Goal: Book appointment/travel/reservation

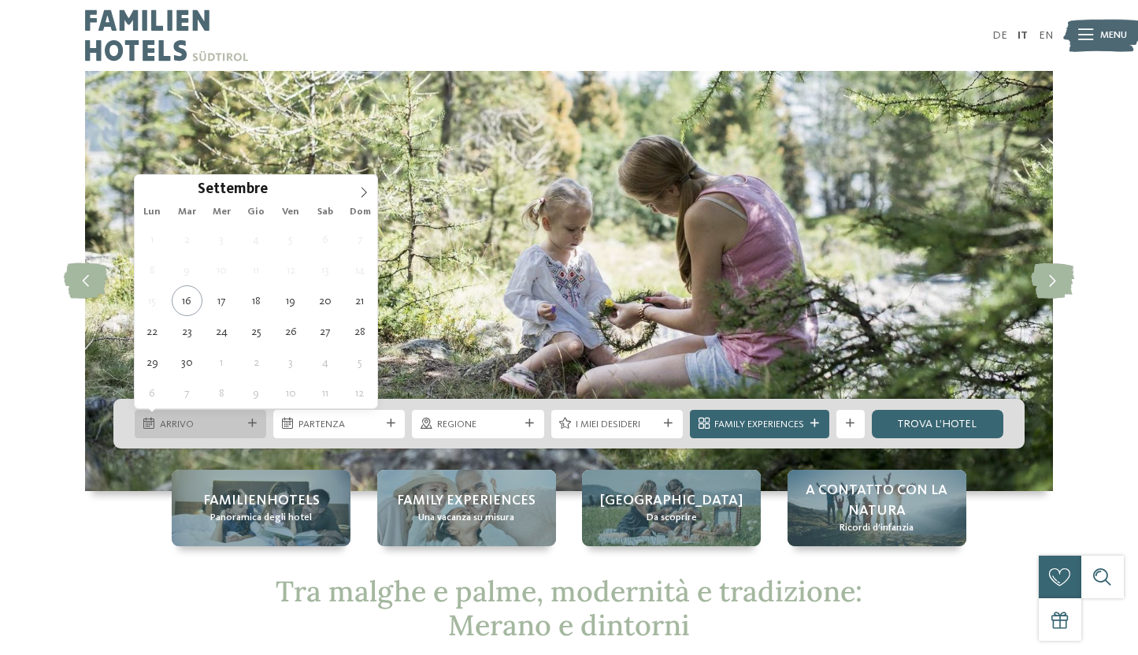
click at [196, 420] on span "Arrivo" at bounding box center [201, 424] width 82 height 14
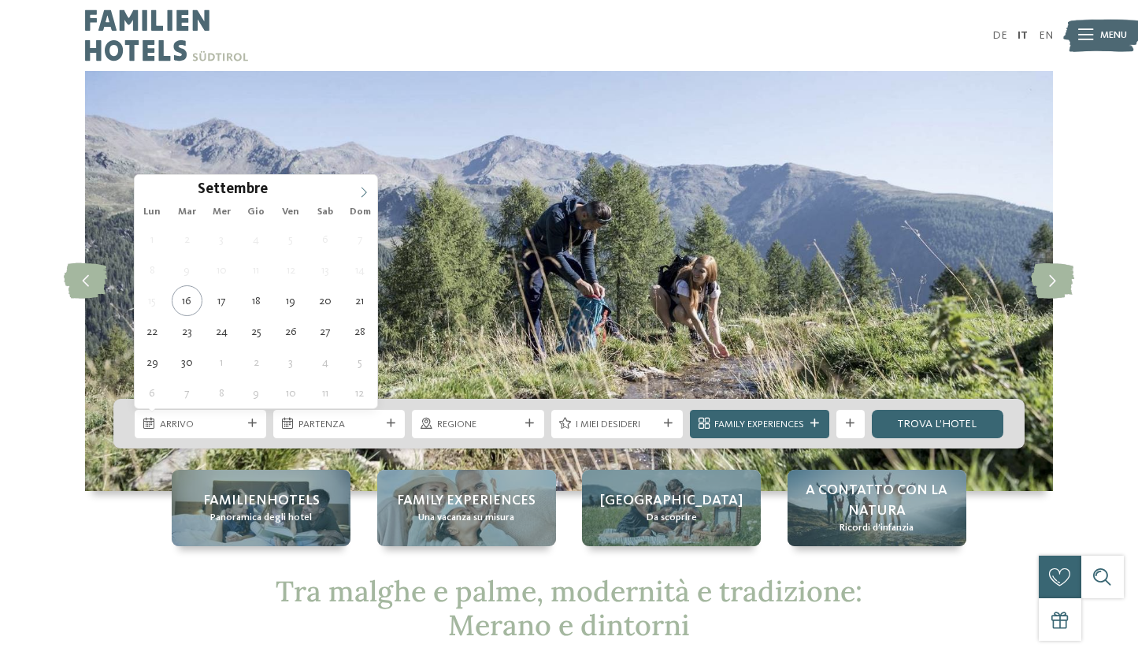
click at [365, 190] on icon at bounding box center [363, 192] width 11 height 11
type div "[DATE]"
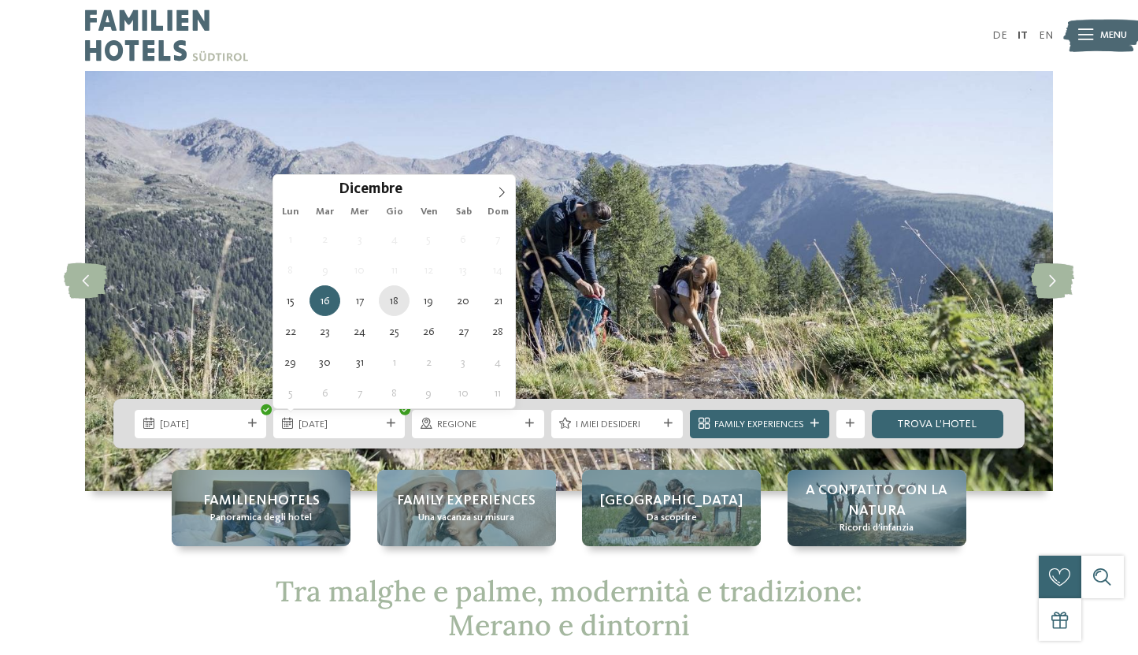
type div "[DATE]"
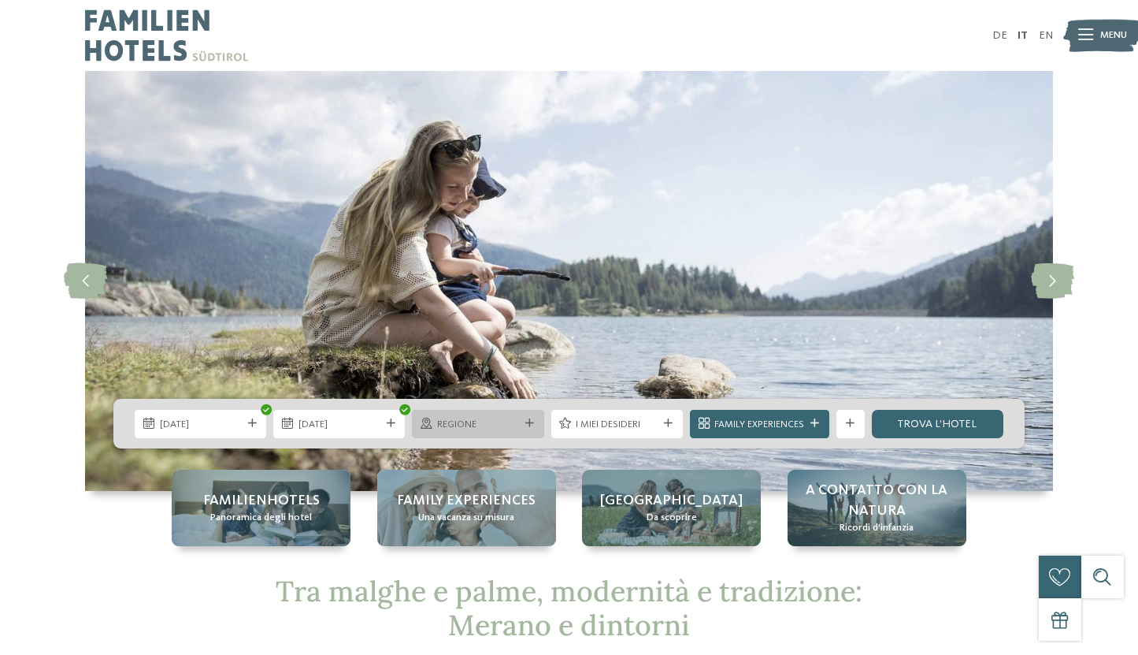
click at [525, 427] on icon at bounding box center [529, 423] width 9 height 9
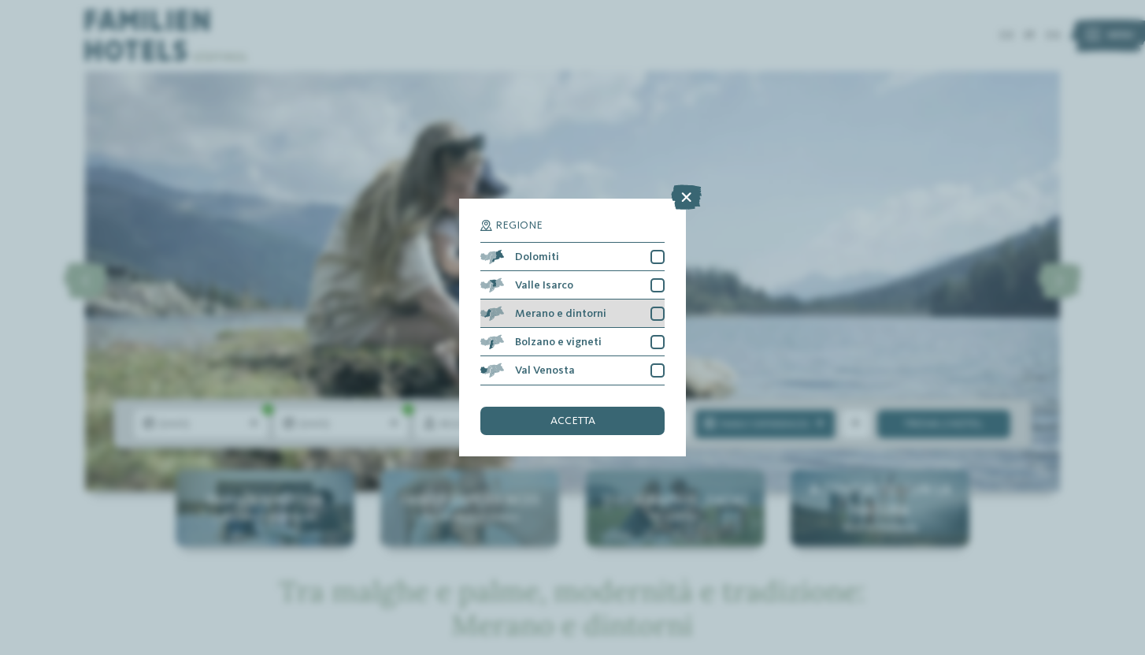
click at [660, 306] on div at bounding box center [658, 313] width 14 height 14
click at [599, 406] on div "accetta" at bounding box center [572, 420] width 184 height 28
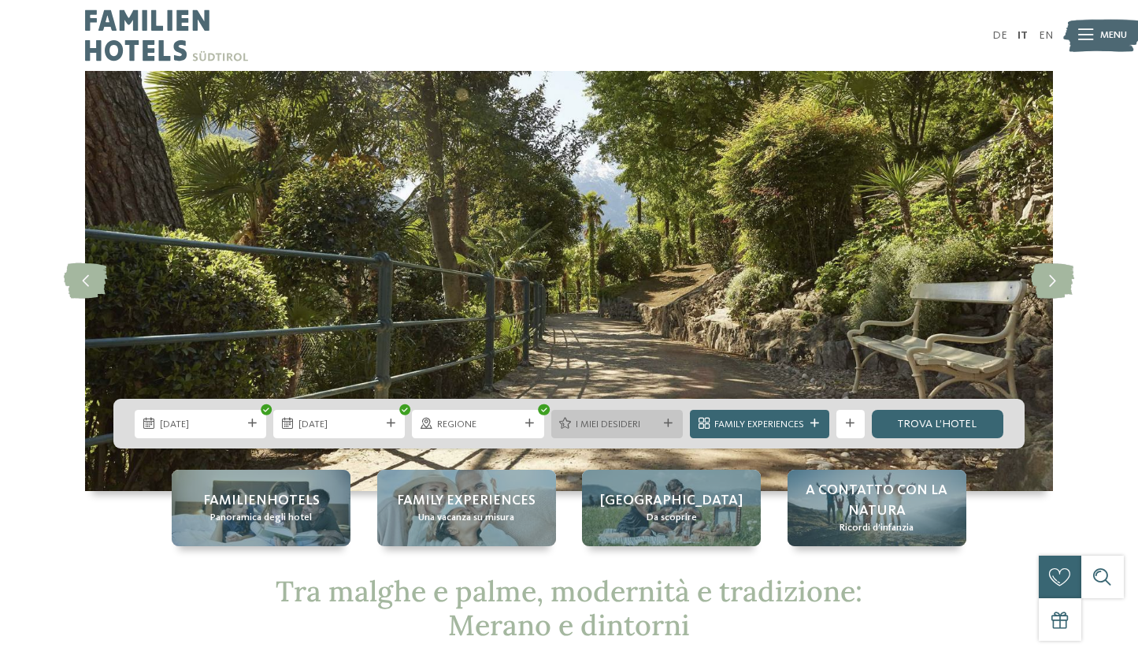
click at [658, 421] on div "I miei desideri" at bounding box center [617, 423] width 89 height 15
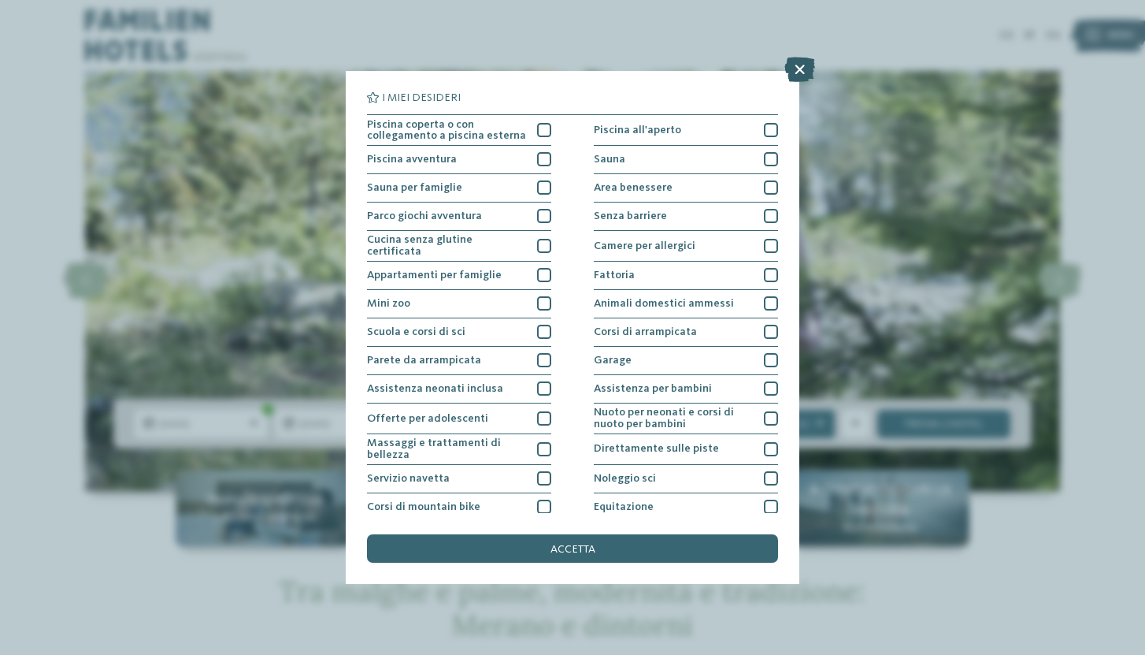
click at [798, 72] on icon at bounding box center [799, 69] width 31 height 25
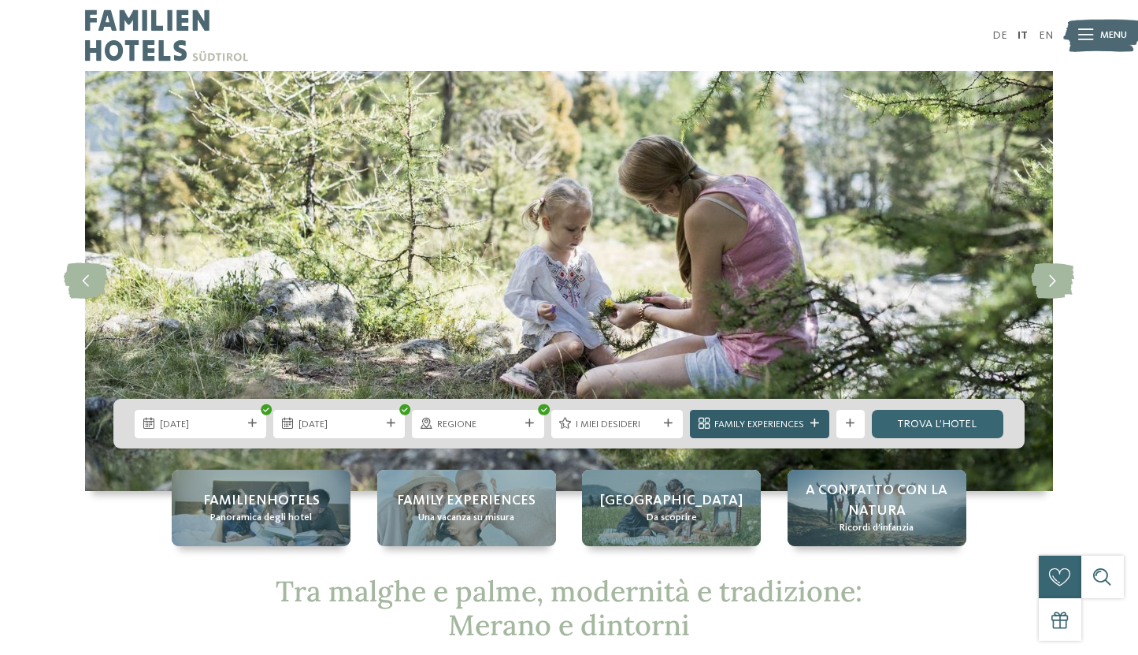
click at [810, 426] on div at bounding box center [815, 423] width 14 height 9
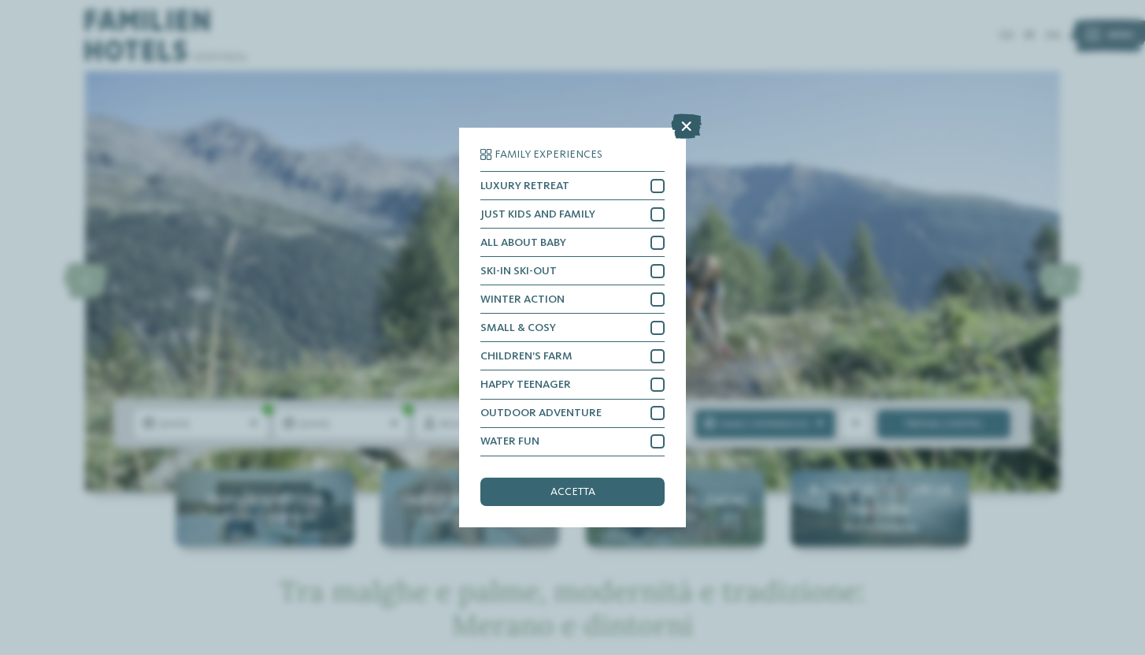
click at [687, 114] on icon at bounding box center [686, 126] width 31 height 25
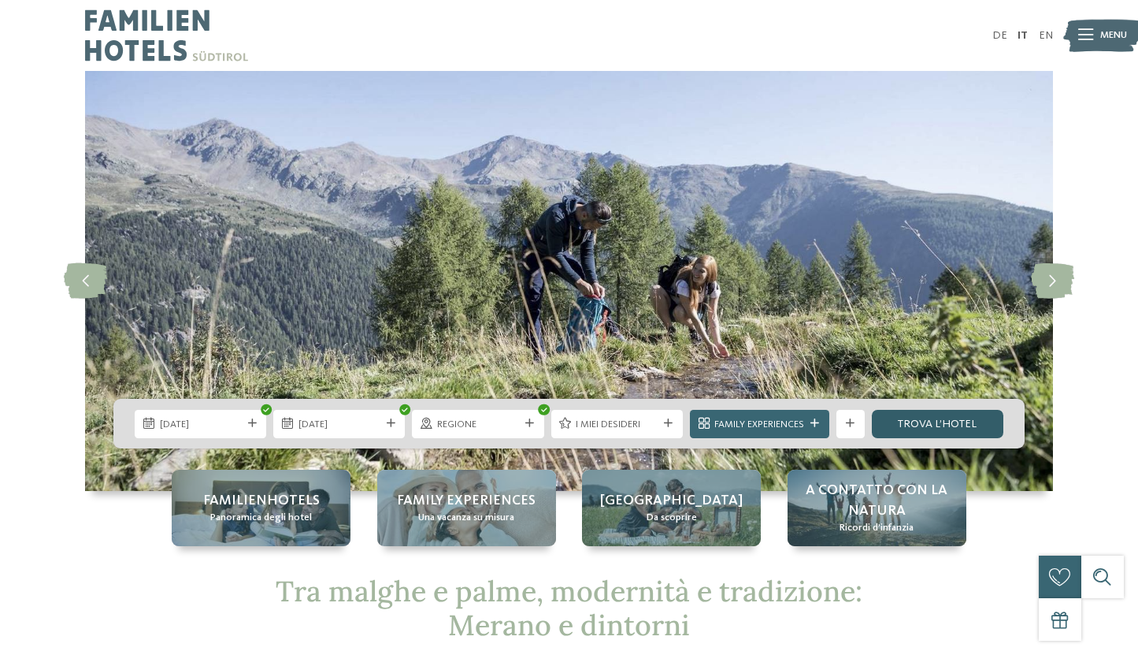
click at [912, 420] on link "trova l’hotel" at bounding box center [938, 424] width 132 height 28
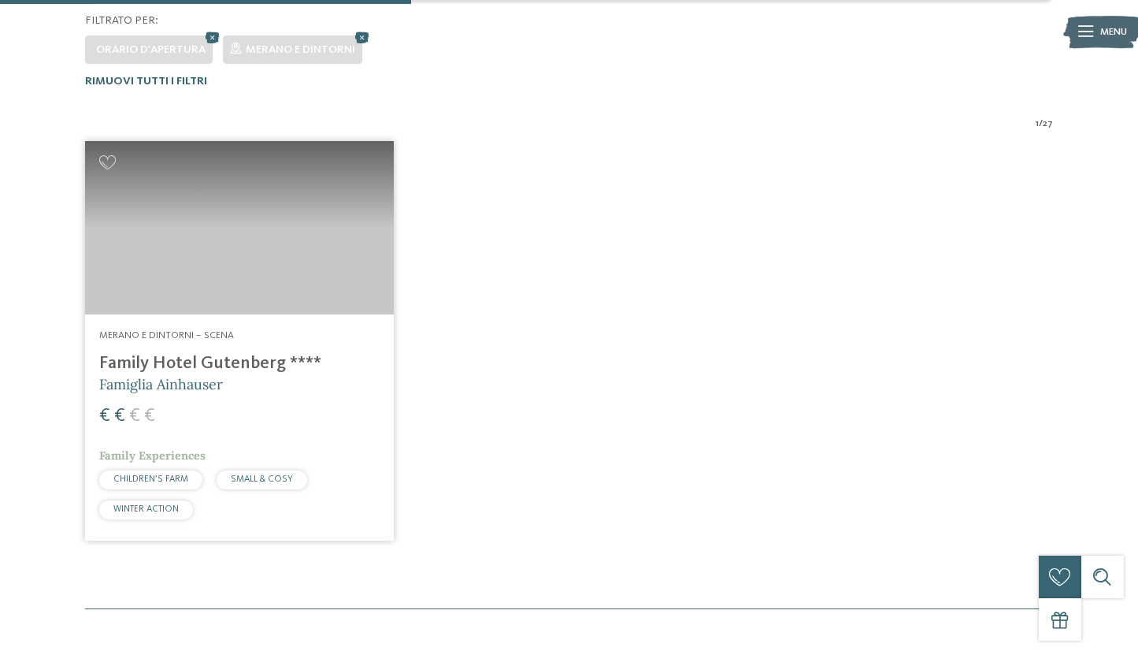
scroll to position [414, 0]
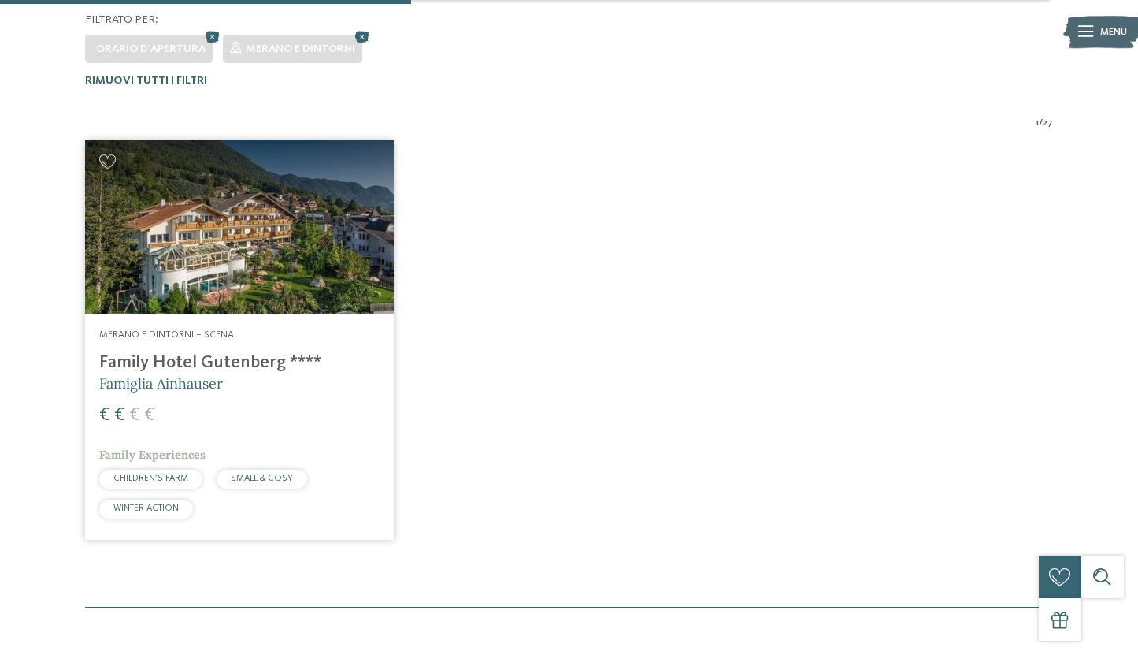
click at [283, 361] on h4 "Family Hotel Gutenberg ****" at bounding box center [239, 362] width 280 height 21
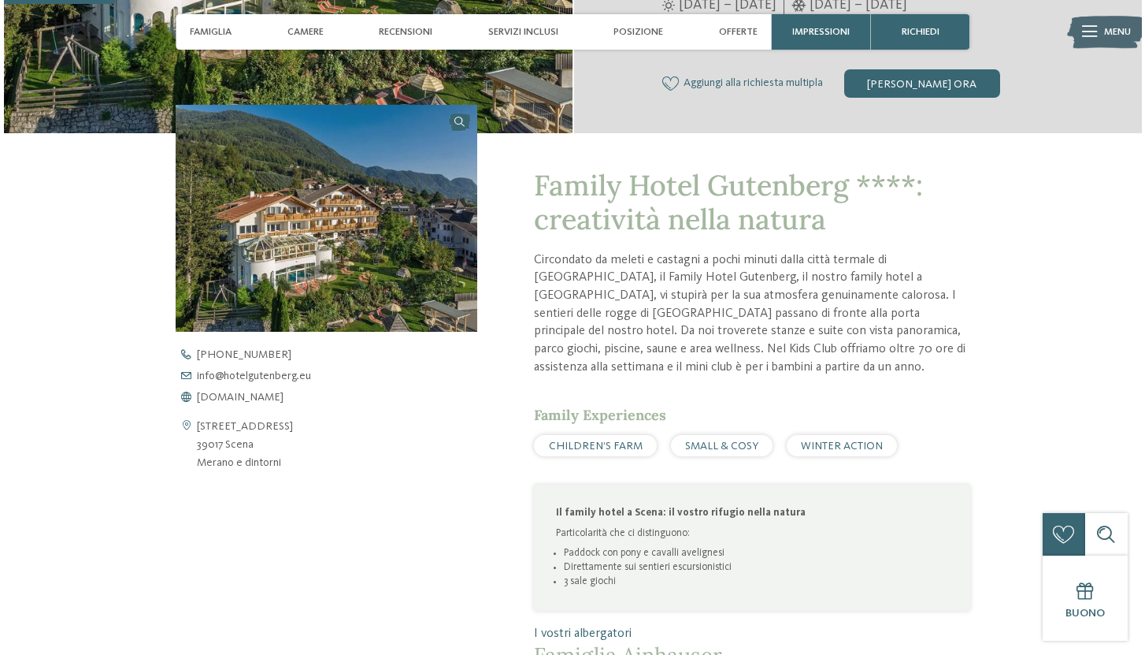
scroll to position [398, 0]
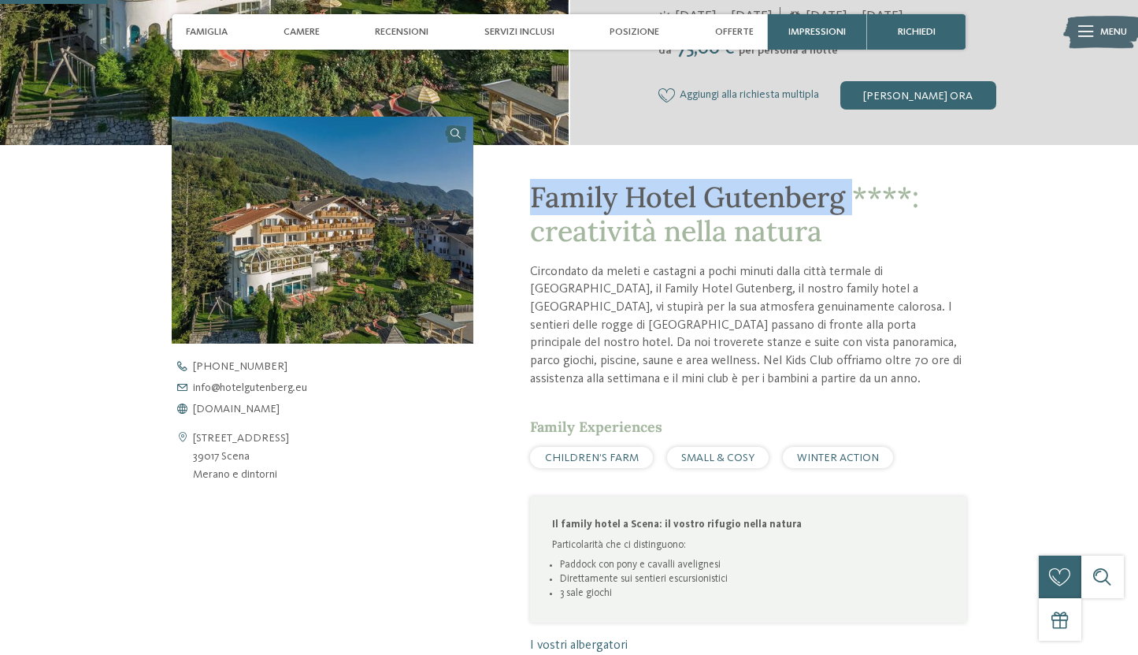
drag, startPoint x: 532, startPoint y: 200, endPoint x: 853, endPoint y: 195, distance: 320.6
click at [853, 195] on span "Family Hotel Gutenberg ****: creatività nella natura" at bounding box center [724, 214] width 389 height 70
copy span "Family Hotel Gutenberg"
